Goal: Information Seeking & Learning: Learn about a topic

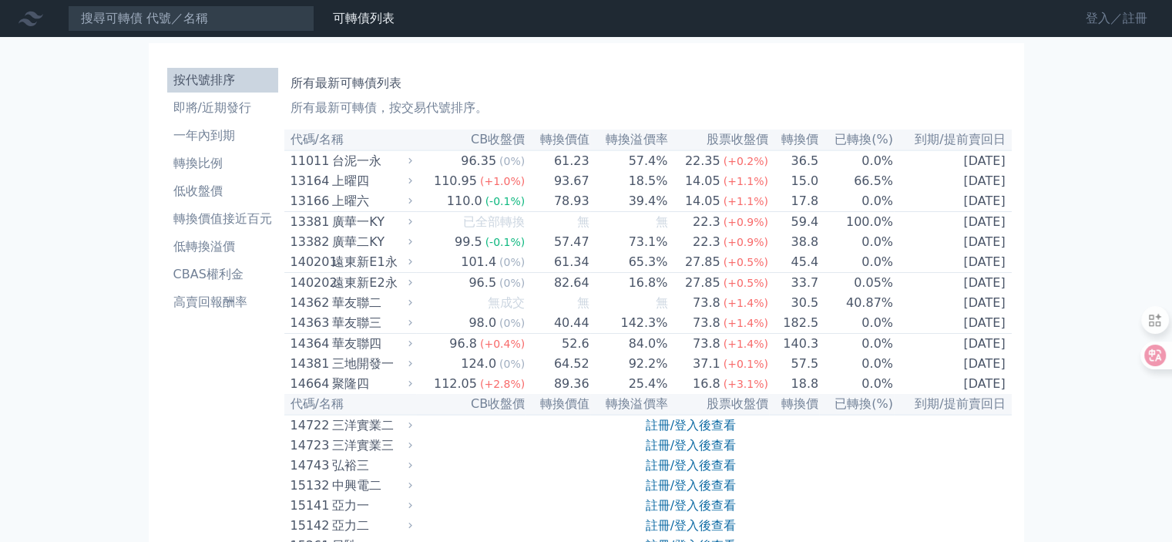
click at [1131, 19] on link "登入／註冊" at bounding box center [1116, 18] width 86 height 25
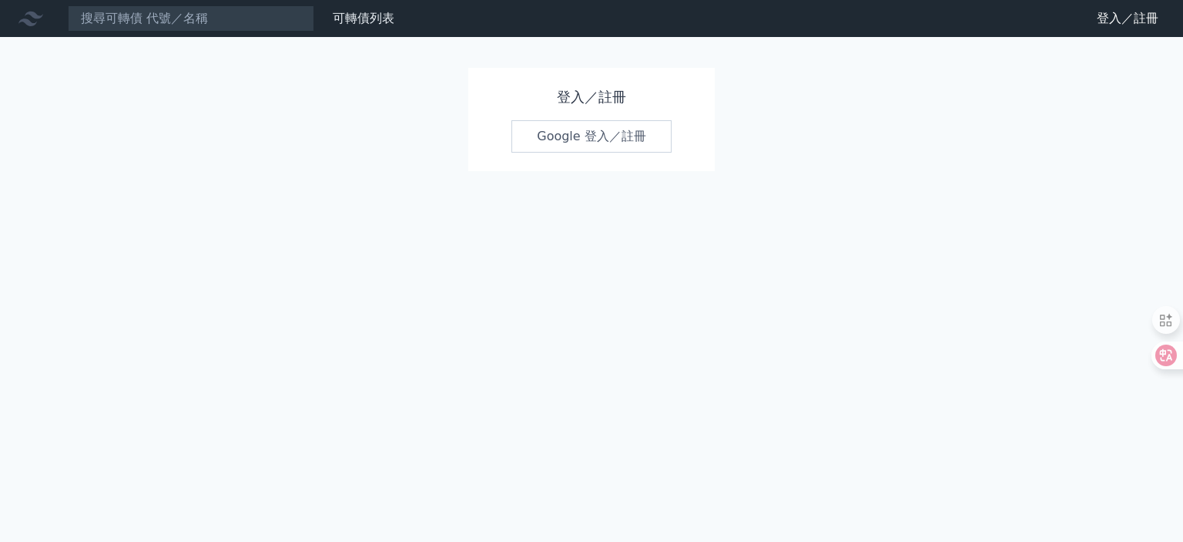
click at [633, 141] on link "Google 登入／註冊" at bounding box center [592, 136] width 160 height 32
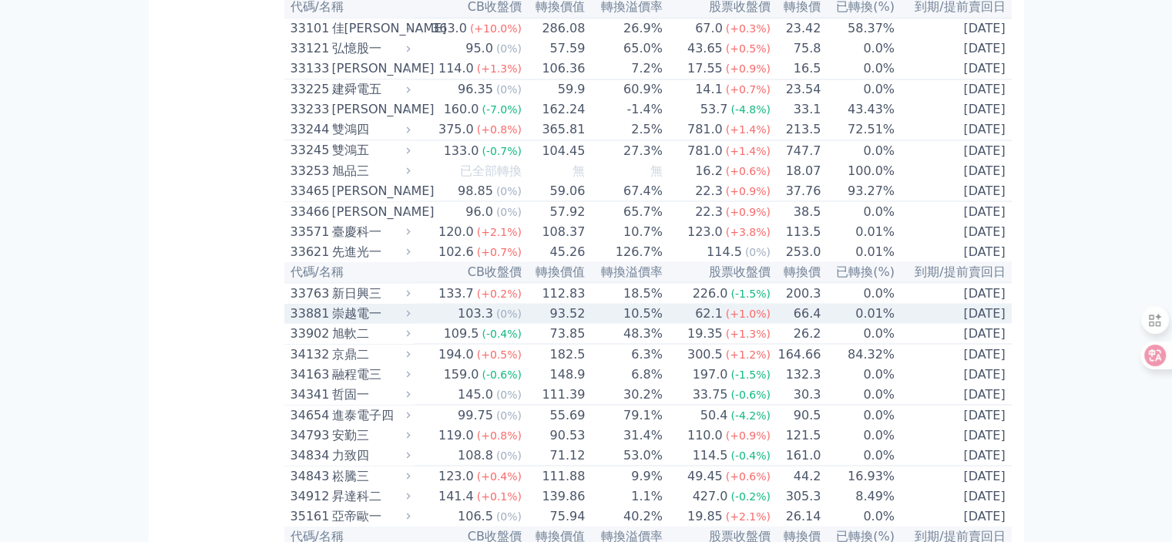
scroll to position [2773, 0]
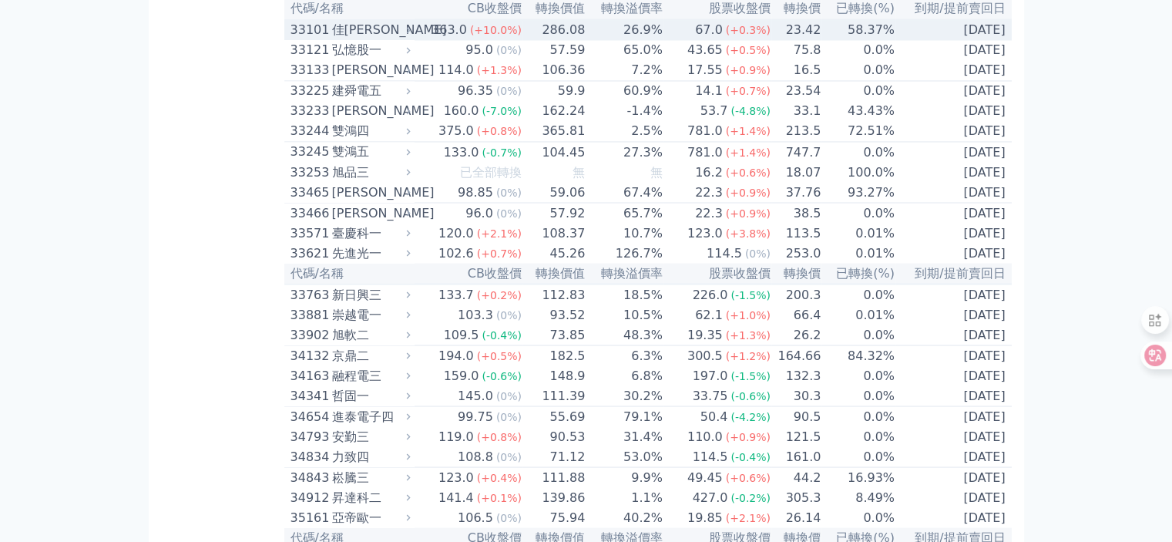
click at [350, 39] on div "佳[PERSON_NAME]" at bounding box center [369, 30] width 75 height 18
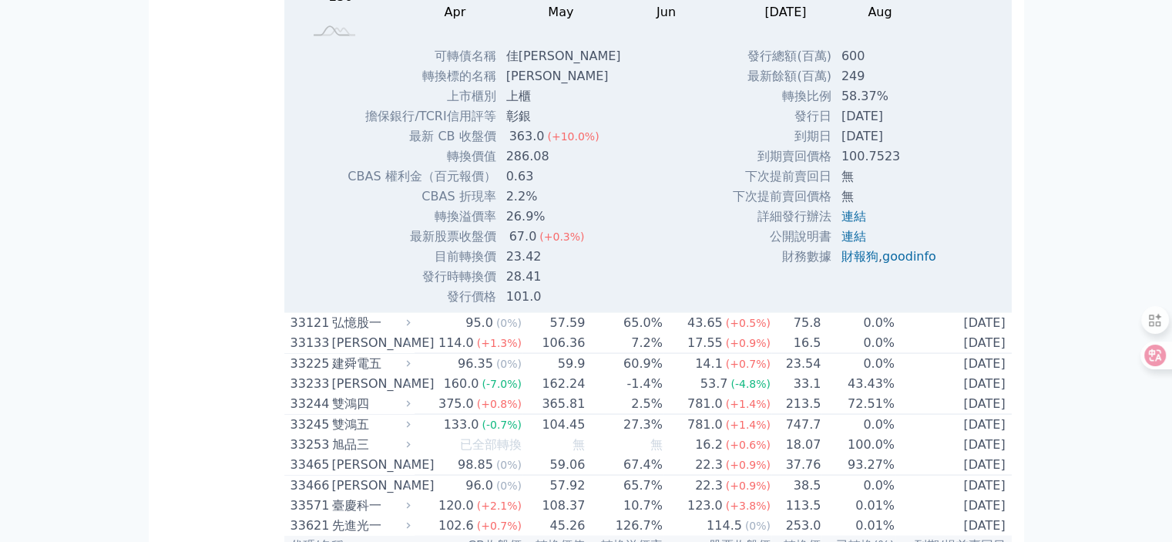
scroll to position [3004, 0]
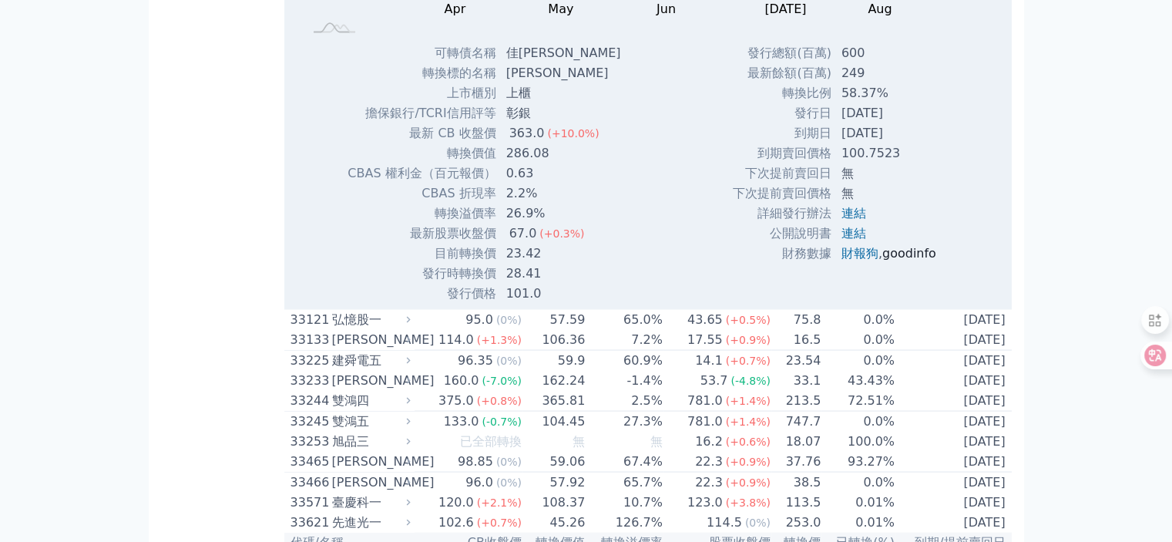
click at [902, 260] on link "goodinfo" at bounding box center [909, 253] width 54 height 15
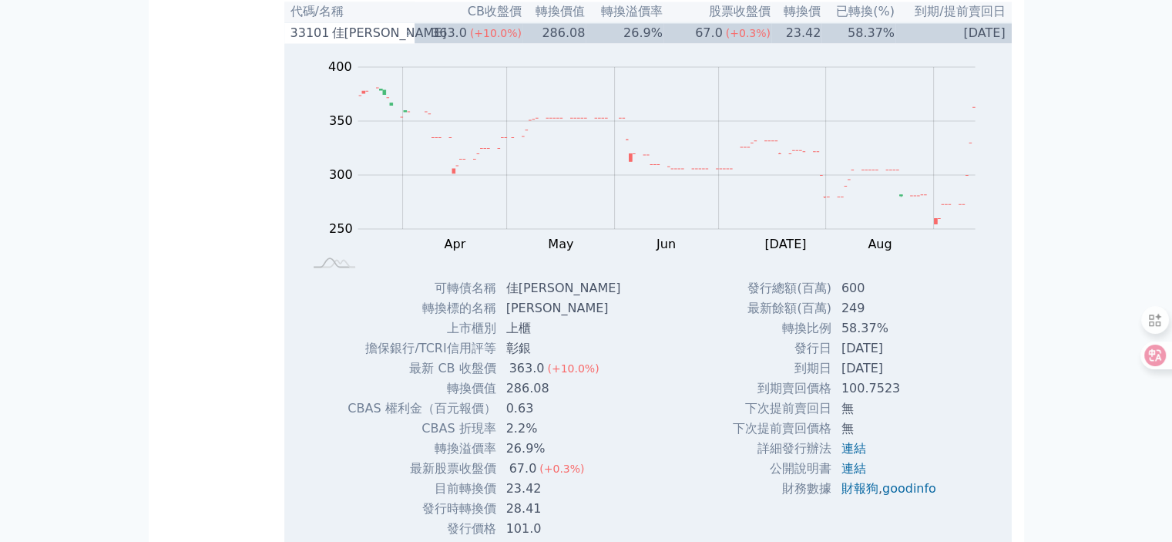
scroll to position [2696, 0]
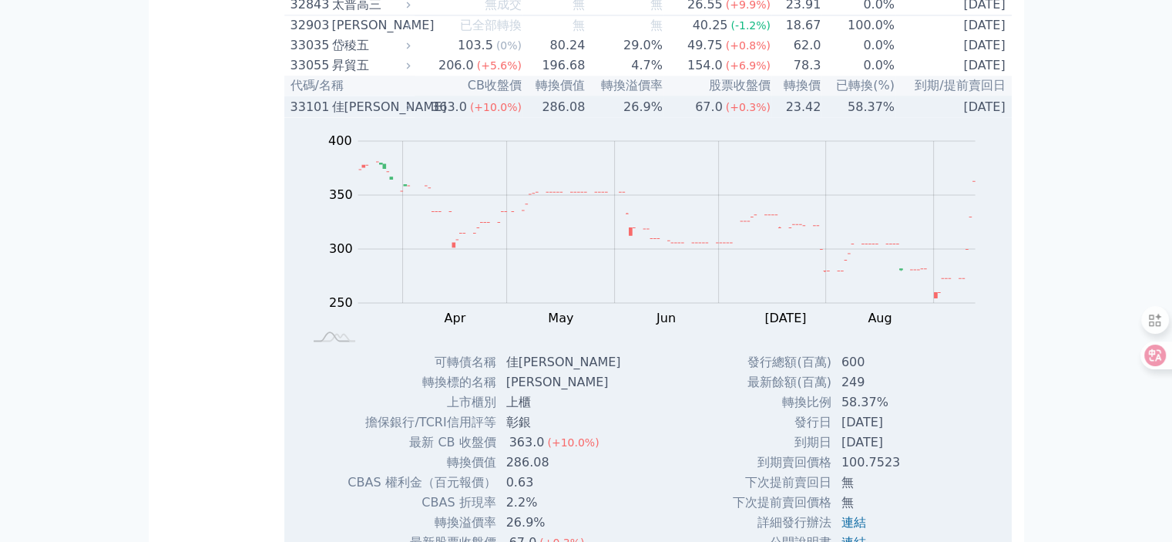
click at [340, 116] on div "佳[PERSON_NAME]" at bounding box center [369, 107] width 75 height 18
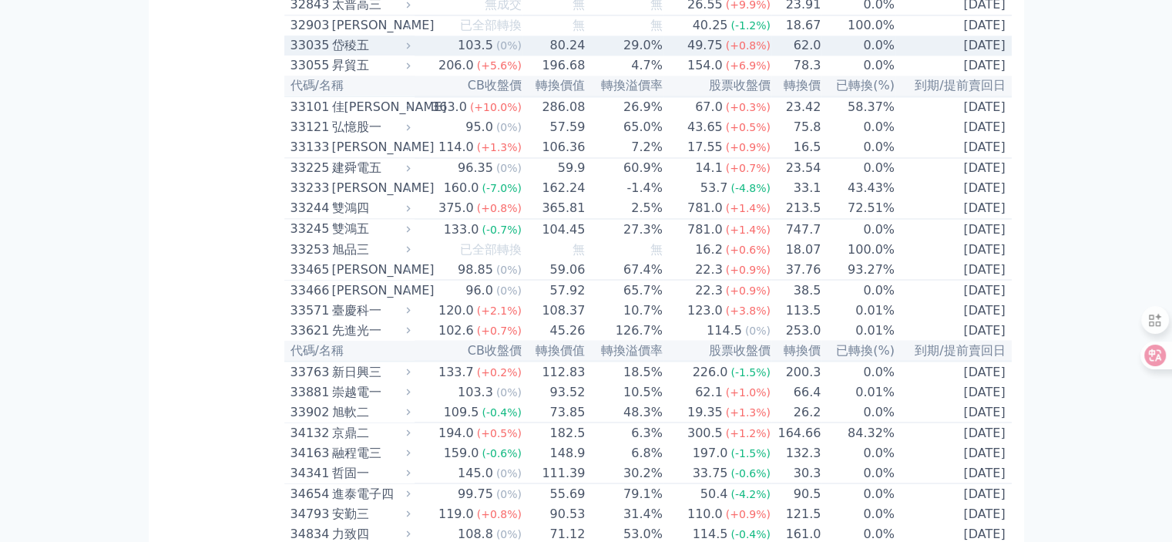
click at [346, 55] on div "岱稜五" at bounding box center [369, 45] width 75 height 18
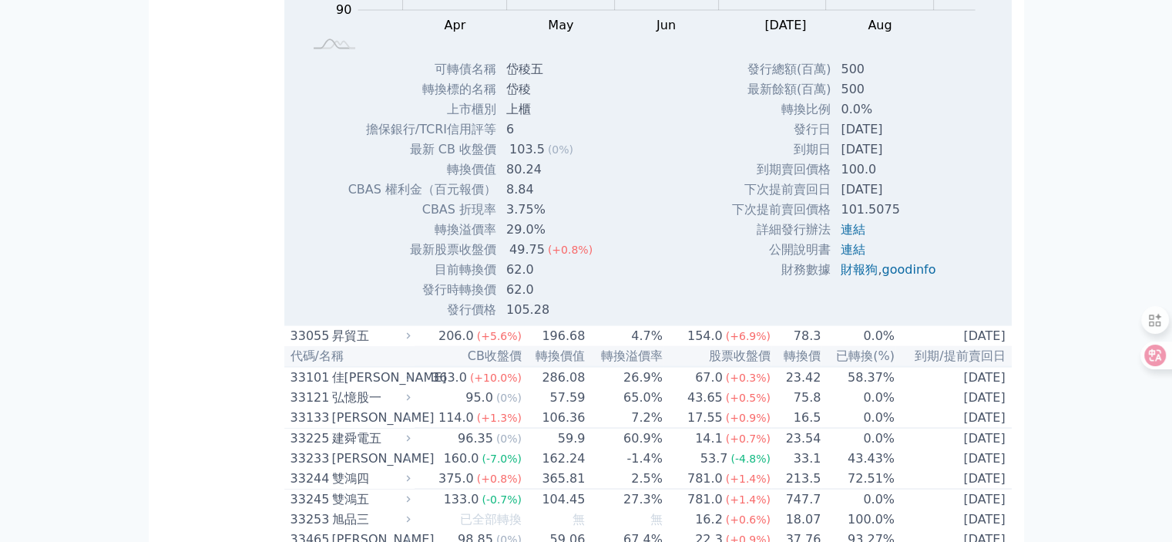
scroll to position [2850, 0]
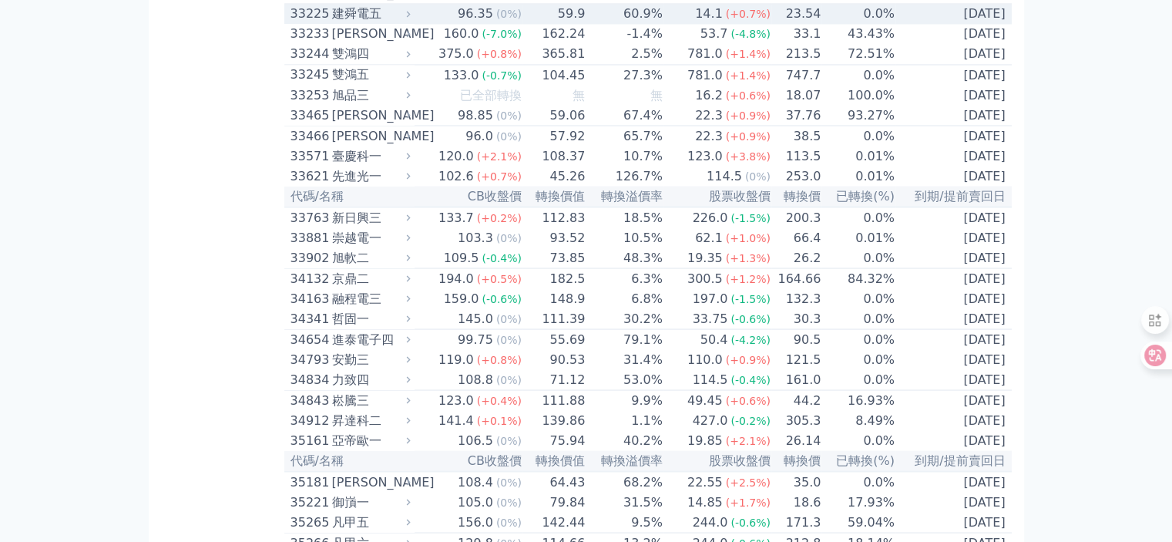
click at [341, 23] on div "建舜電五" at bounding box center [369, 14] width 75 height 18
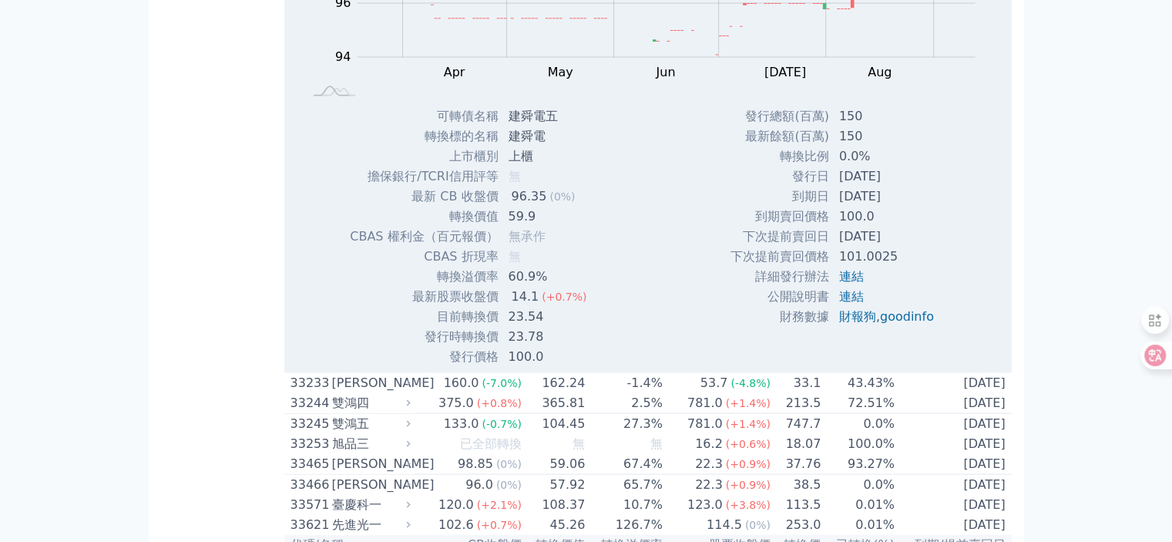
scroll to position [3004, 0]
click at [899, 321] on link "goodinfo" at bounding box center [907, 314] width 54 height 15
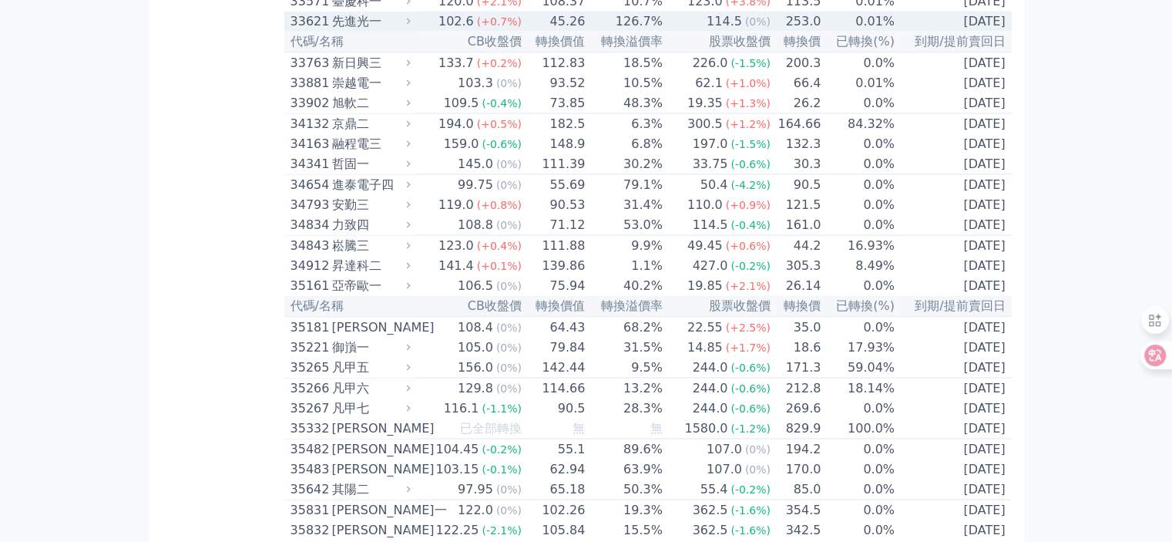
click at [342, 31] on div "先進光一" at bounding box center [369, 21] width 75 height 18
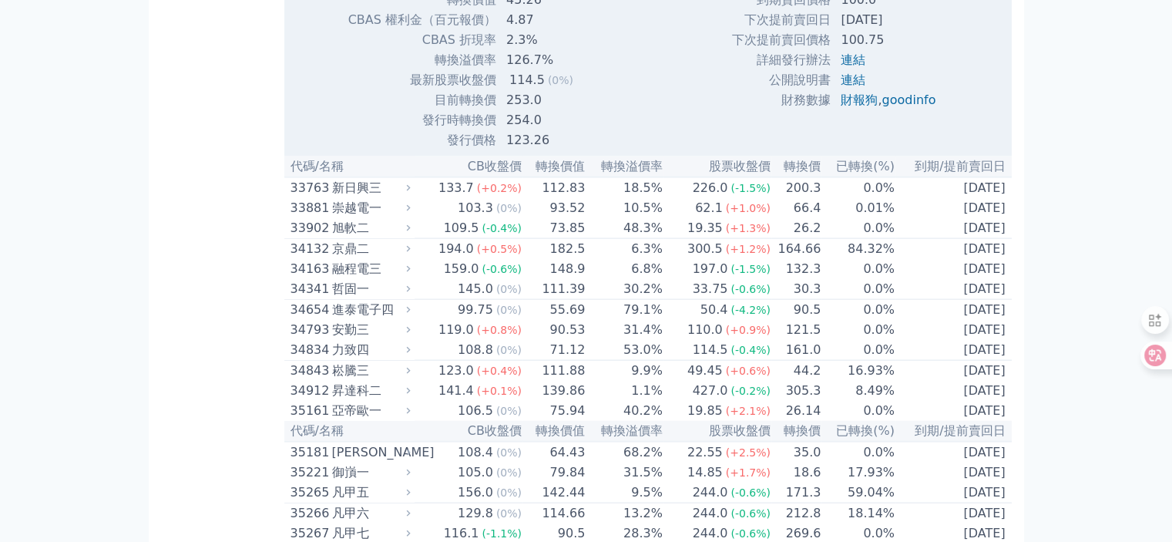
scroll to position [3390, 0]
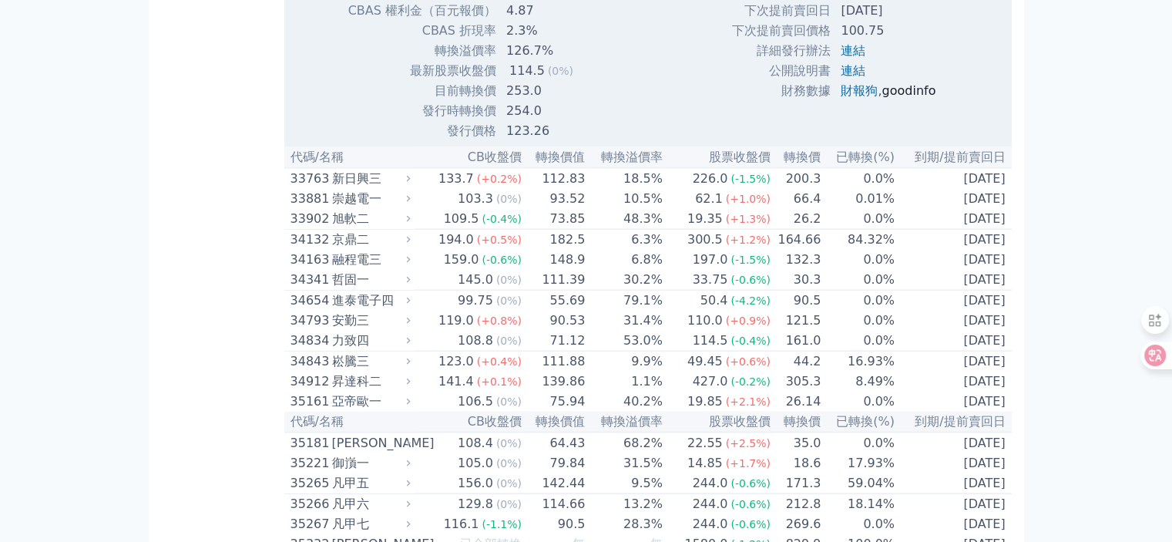
click at [909, 98] on link "goodinfo" at bounding box center [908, 90] width 54 height 15
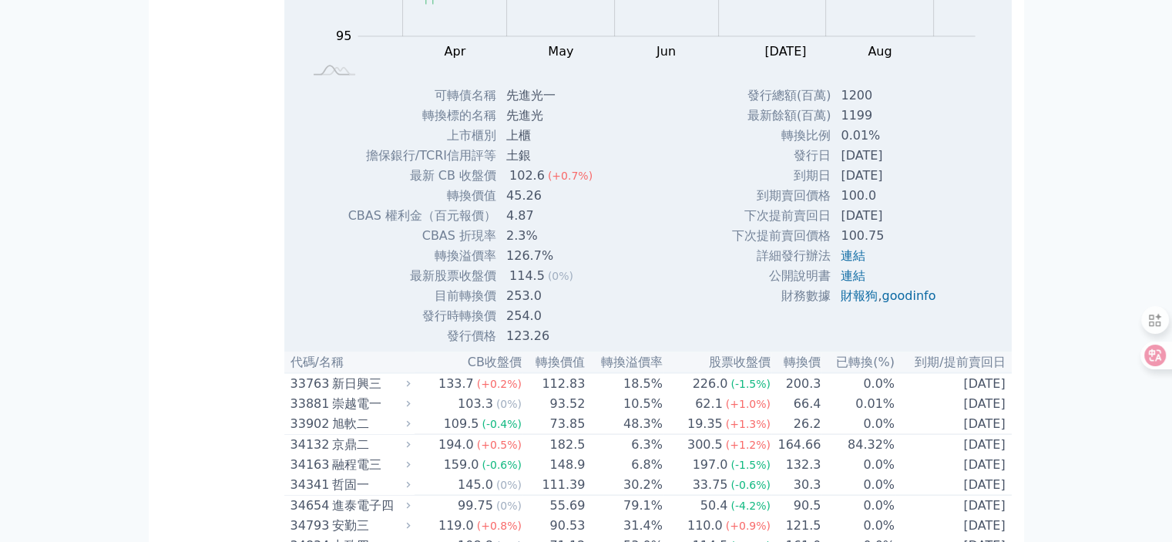
scroll to position [3158, 0]
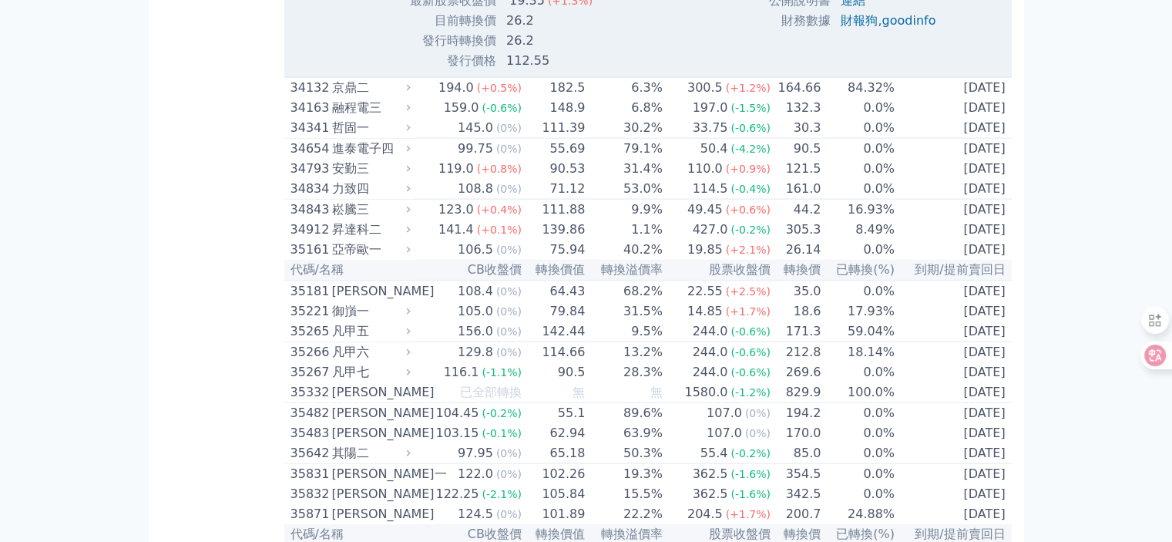
scroll to position [3544, 0]
click at [907, 25] on link "goodinfo" at bounding box center [908, 18] width 54 height 15
